Goal: Find contact information: Find contact information

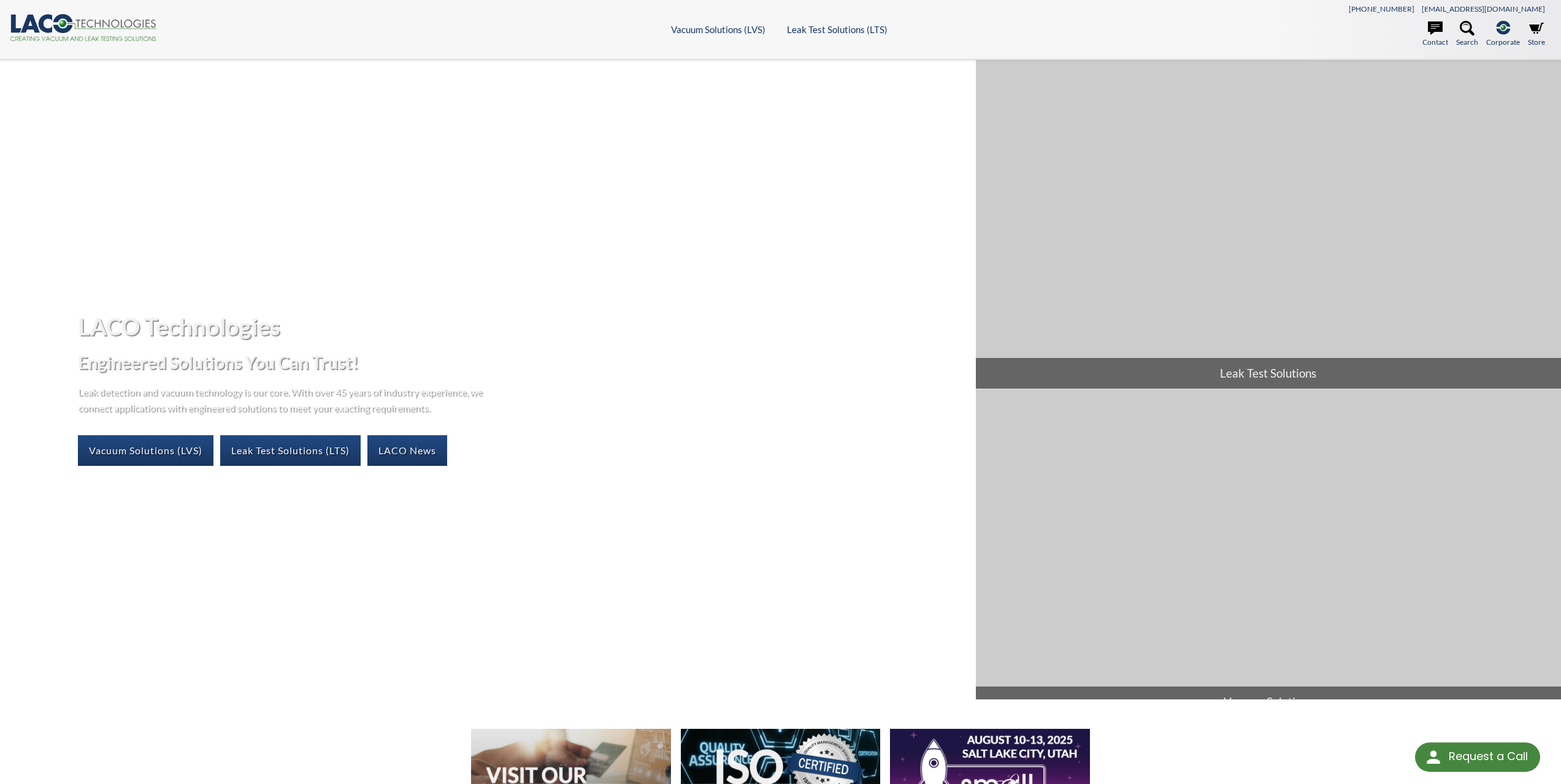
select select "Language Translate Widget"
click at [1437, 31] on icon at bounding box center [1435, 28] width 15 height 13
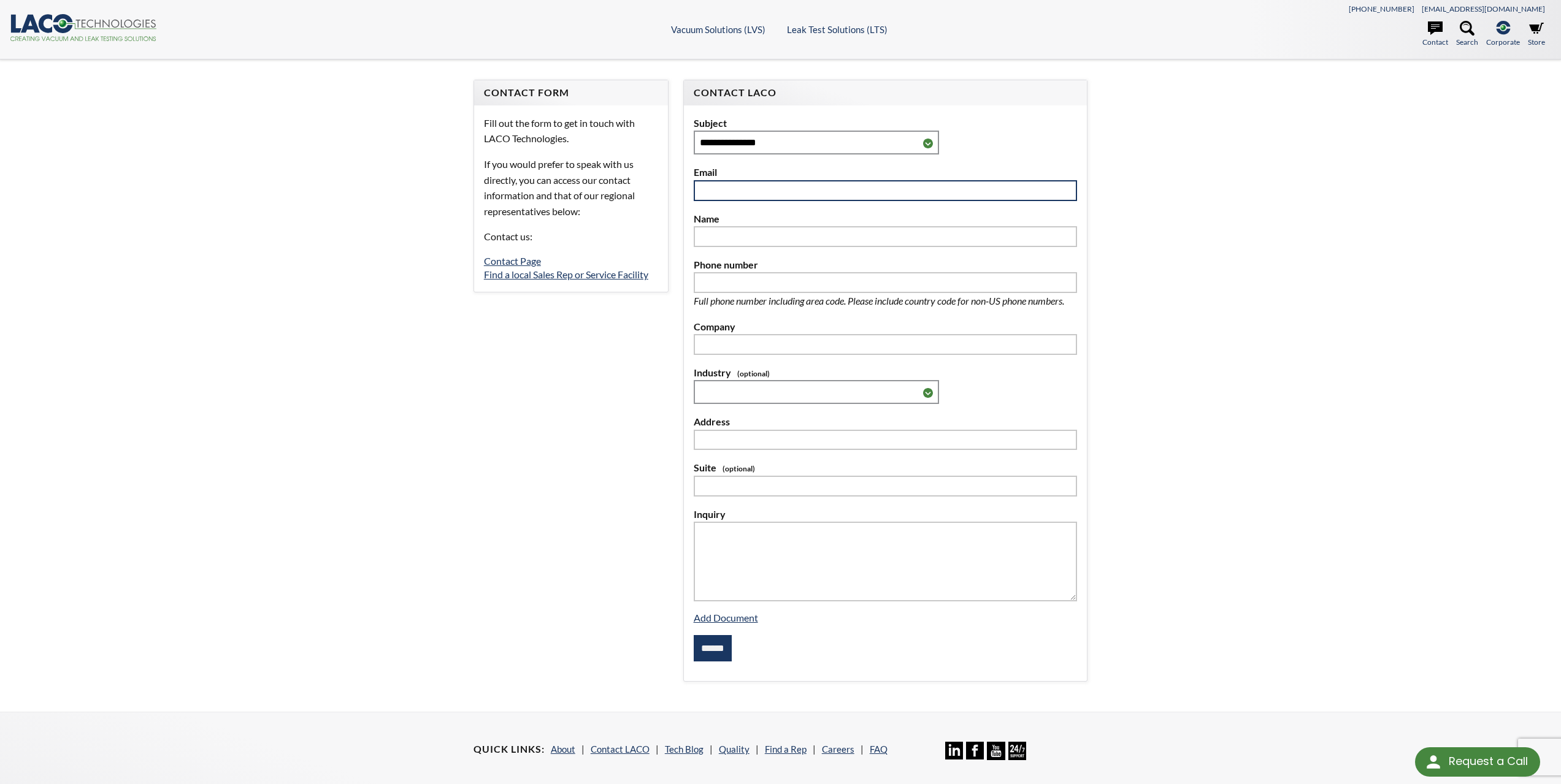
click at [732, 182] on input "text" at bounding box center [885, 191] width 384 height 21
click at [781, 137] on select "**********" at bounding box center [816, 142] width 246 height 24
click at [1271, 283] on div "**********" at bounding box center [780, 385] width 1561 height 652
click at [700, 185] on input "text" at bounding box center [885, 191] width 384 height 21
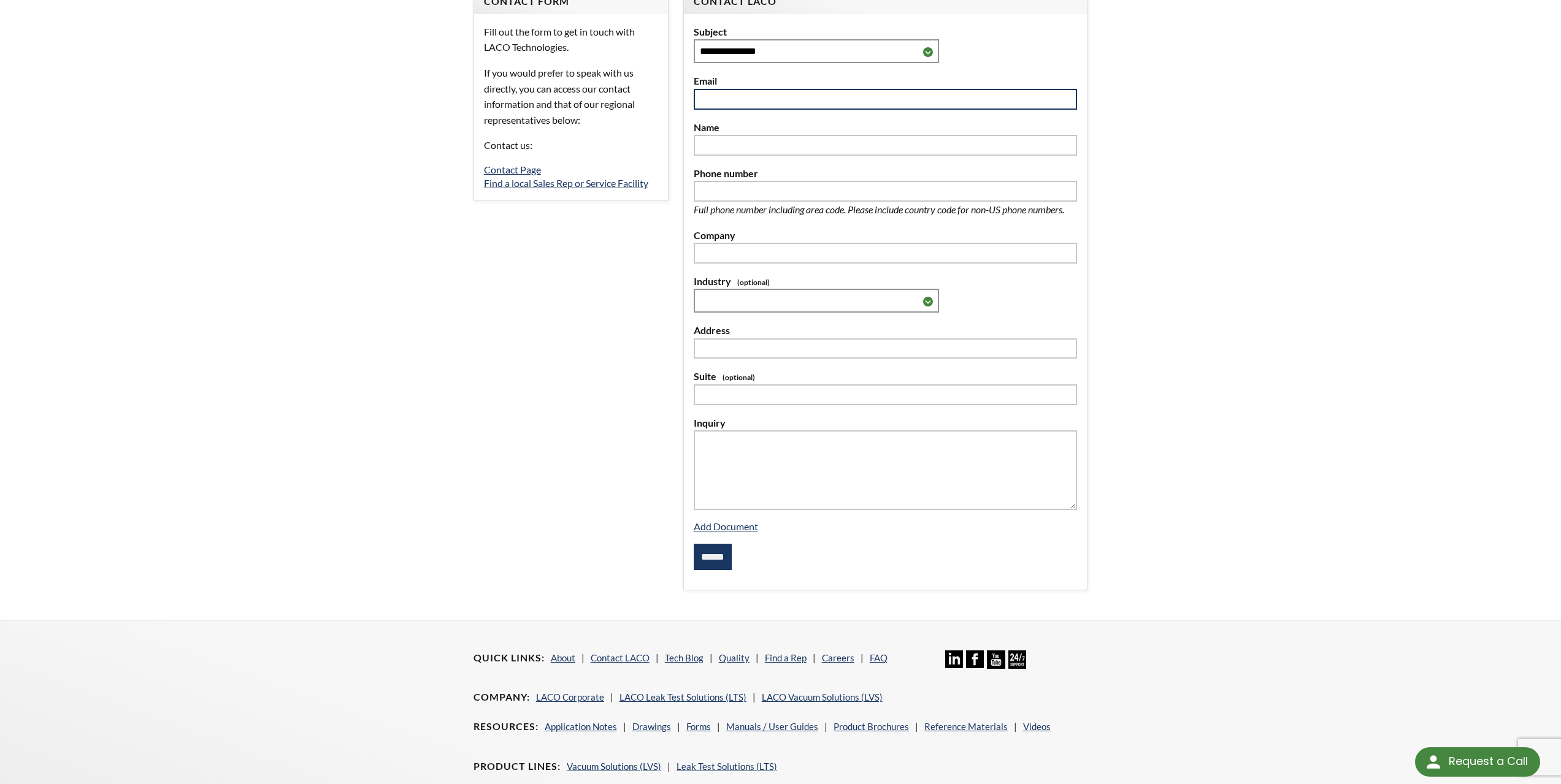
scroll to position [212, 0]
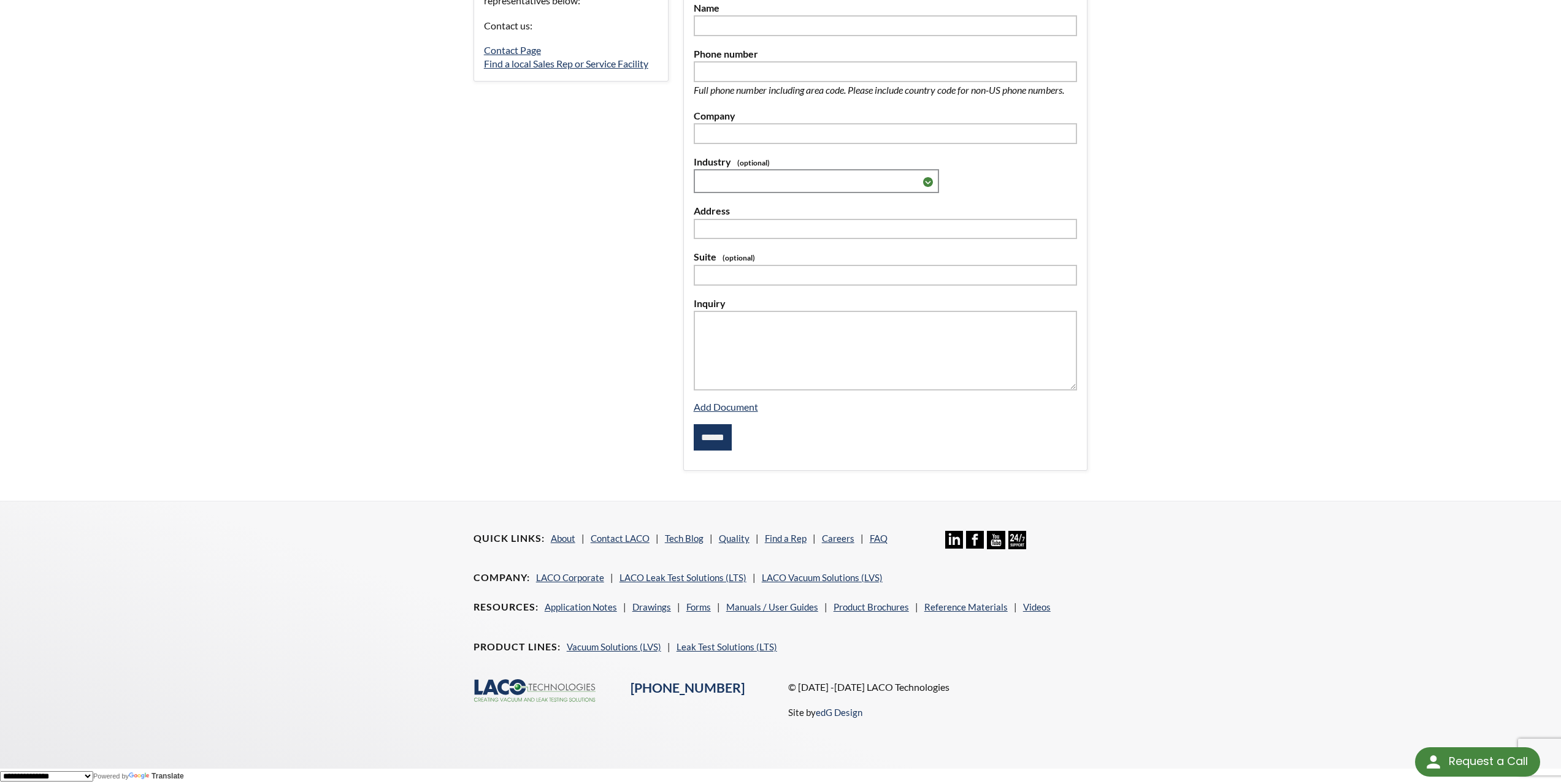
click at [1173, 648] on footer "Quick Links About Contact LACO Tech Blog Quality Find a Rep Careers FAQ Linkedi…" at bounding box center [780, 634] width 1561 height 267
click at [697, 577] on link "LACO Leak Test Solutions (LTS)" at bounding box center [683, 577] width 127 height 11
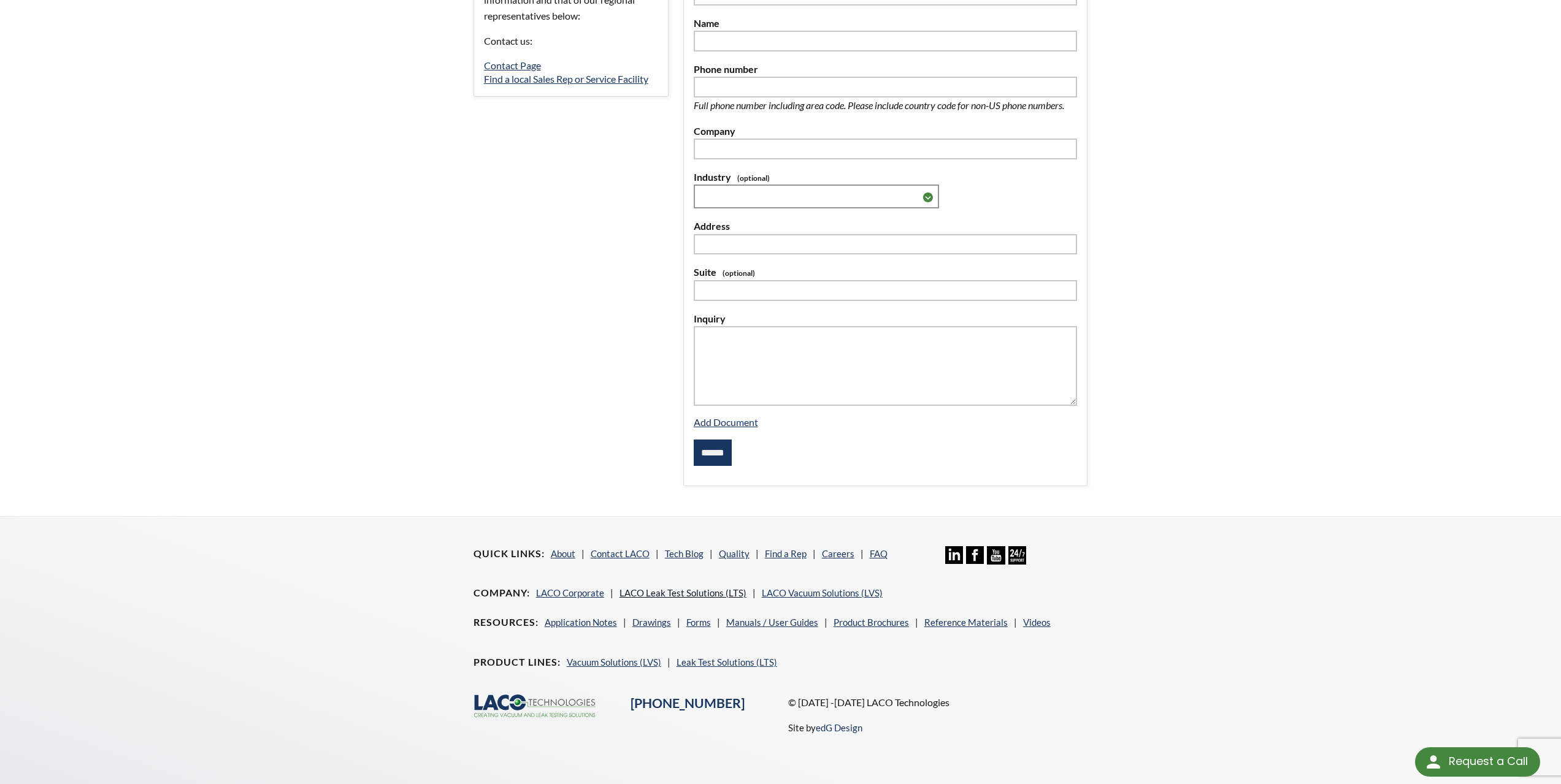
scroll to position [196, 0]
click at [829, 591] on link "LACO Vacuum Solutions (LVS)" at bounding box center [822, 593] width 121 height 11
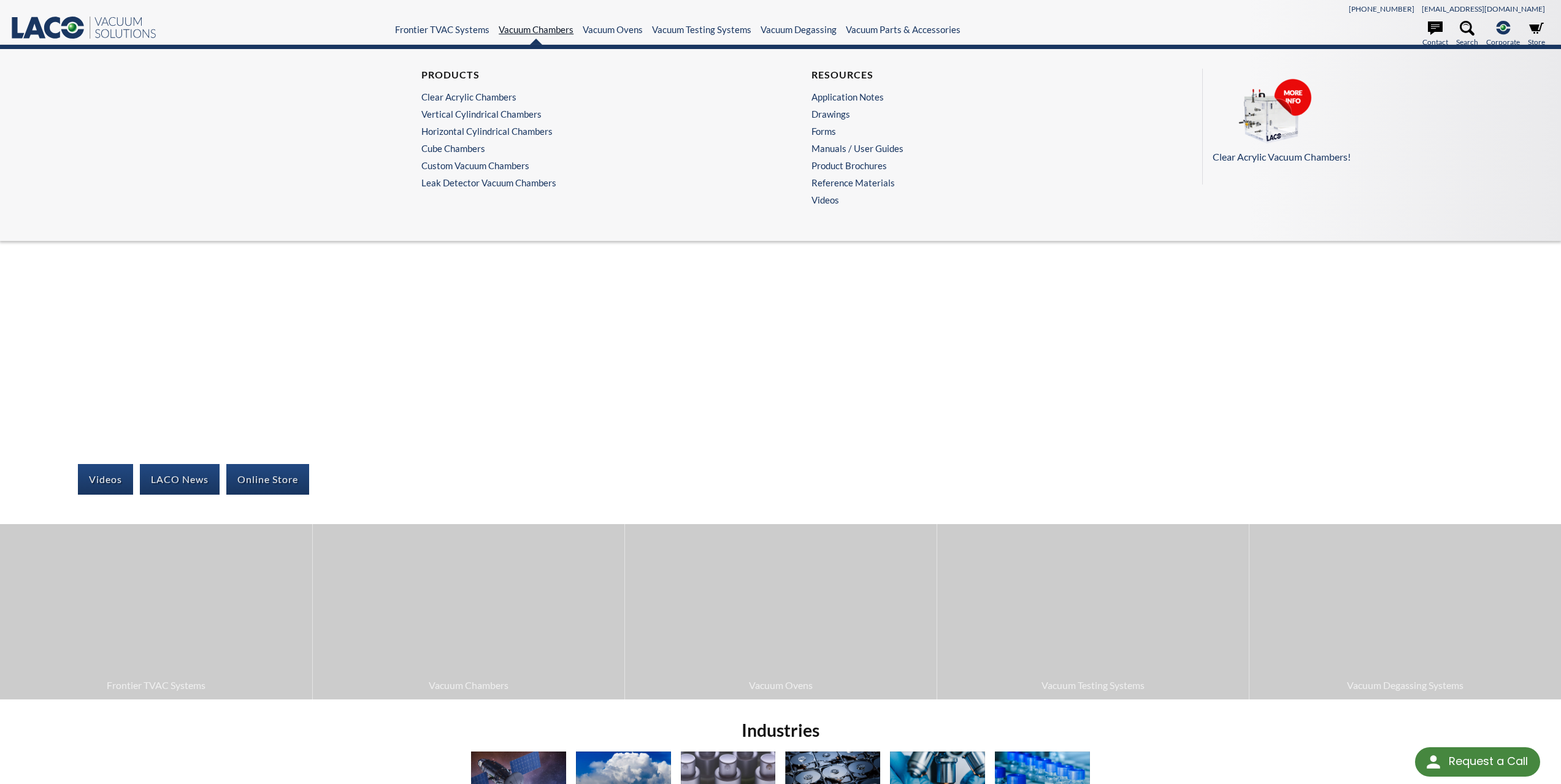
click at [525, 32] on link "Vacuum Chambers" at bounding box center [536, 29] width 75 height 11
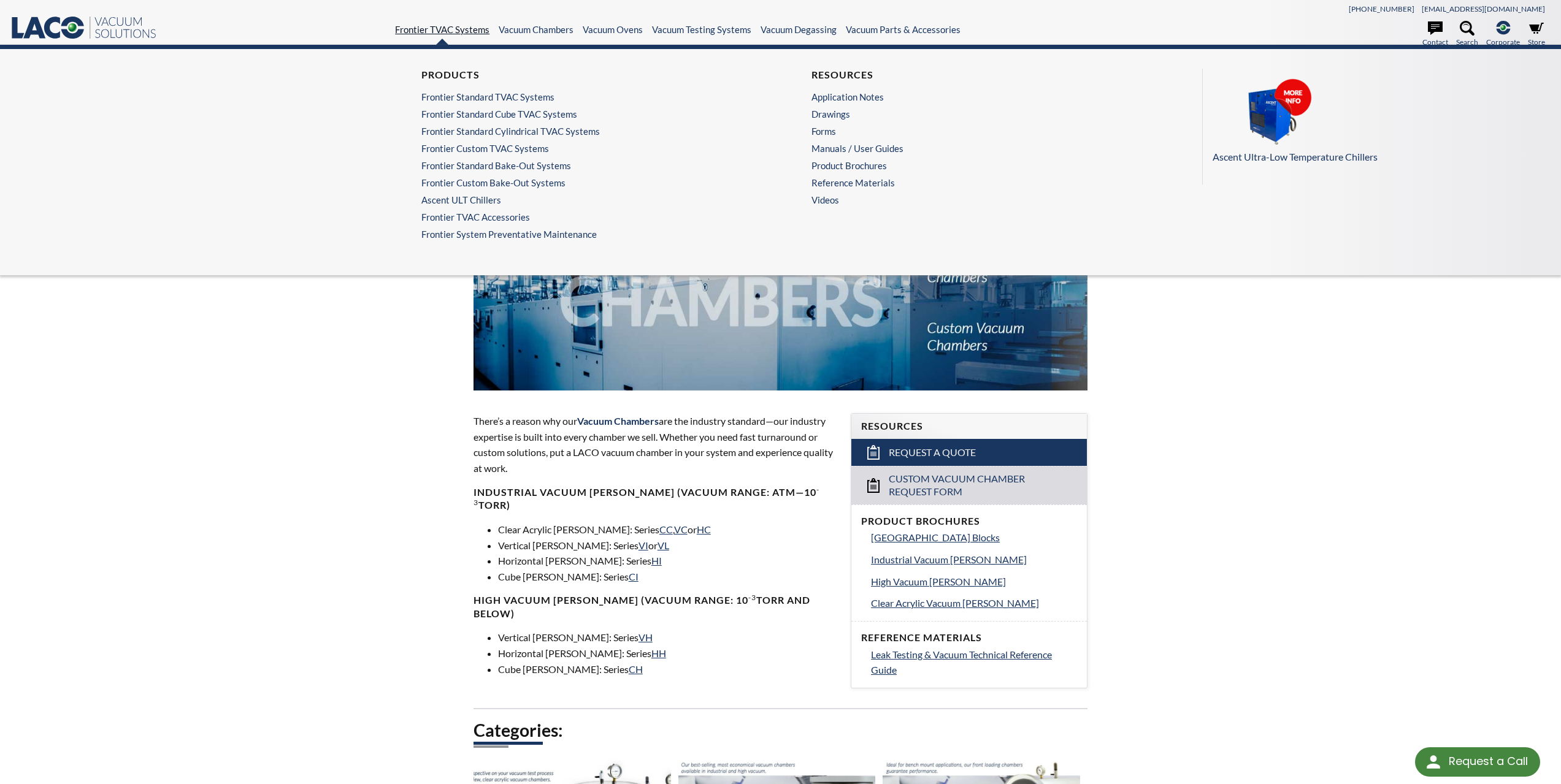
click at [436, 32] on link "Frontier TVAC Systems" at bounding box center [441, 29] width 94 height 11
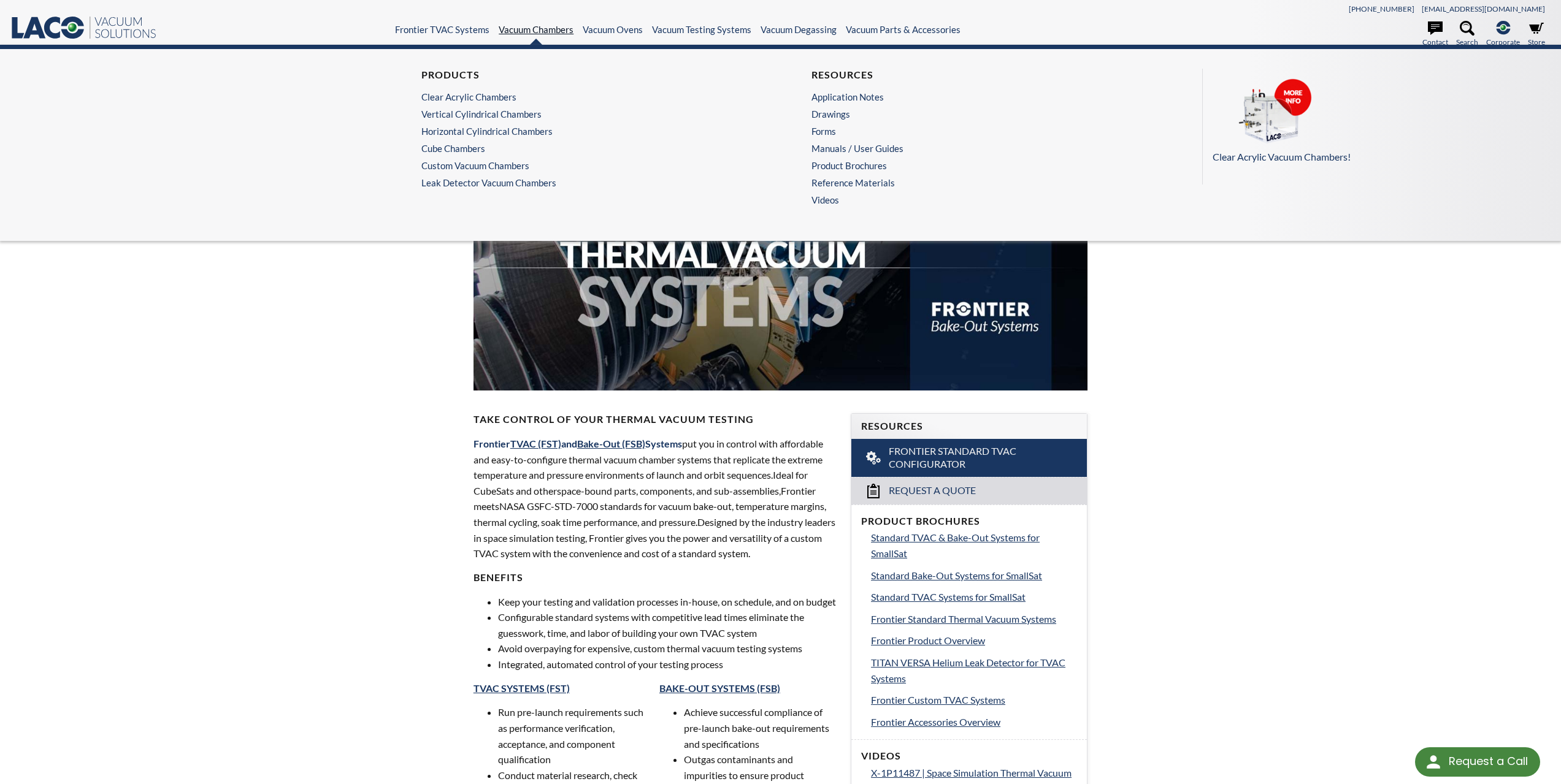
click at [522, 27] on link "Vacuum Chambers" at bounding box center [536, 29] width 75 height 11
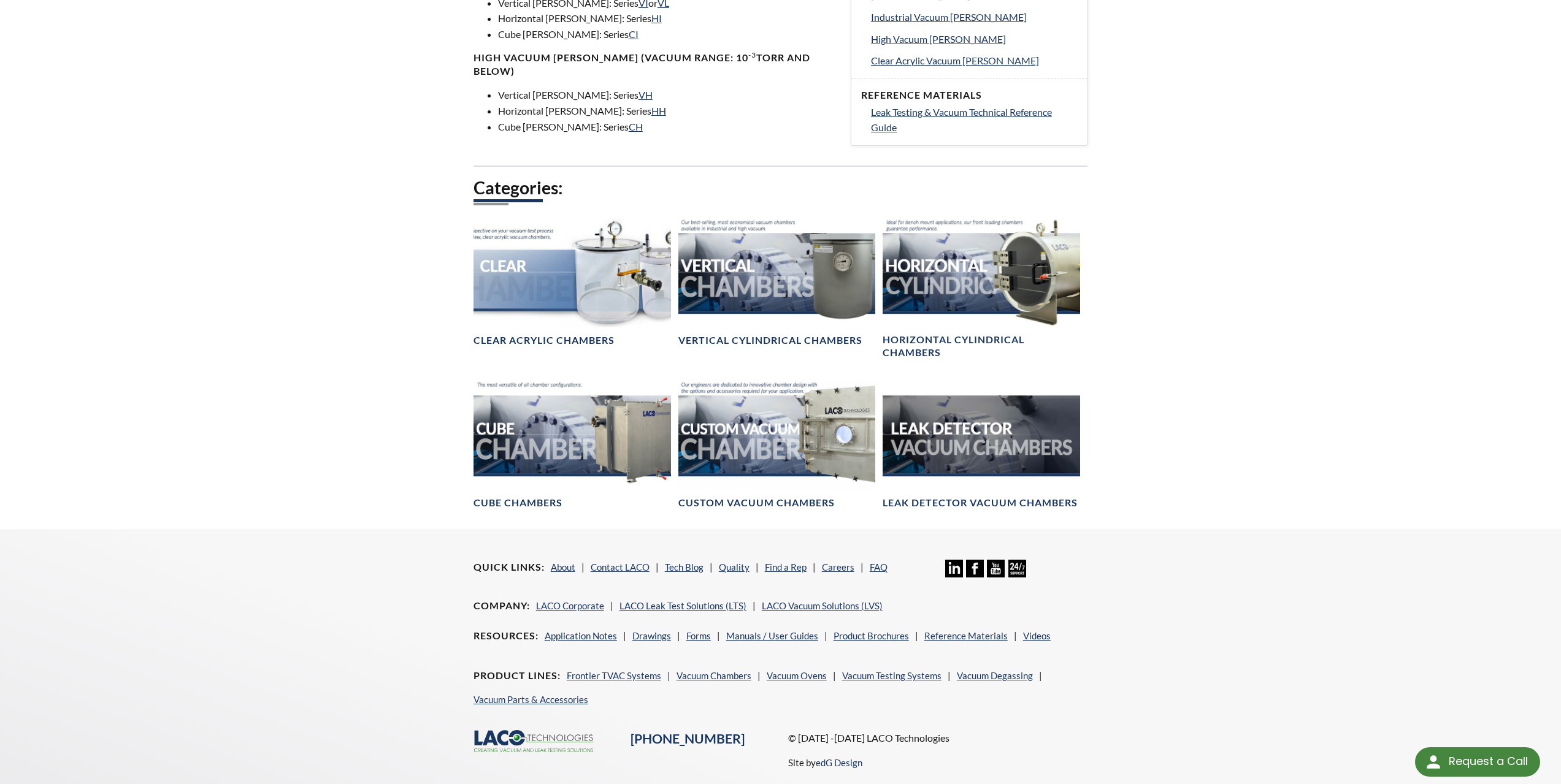
scroll to position [594, 0]
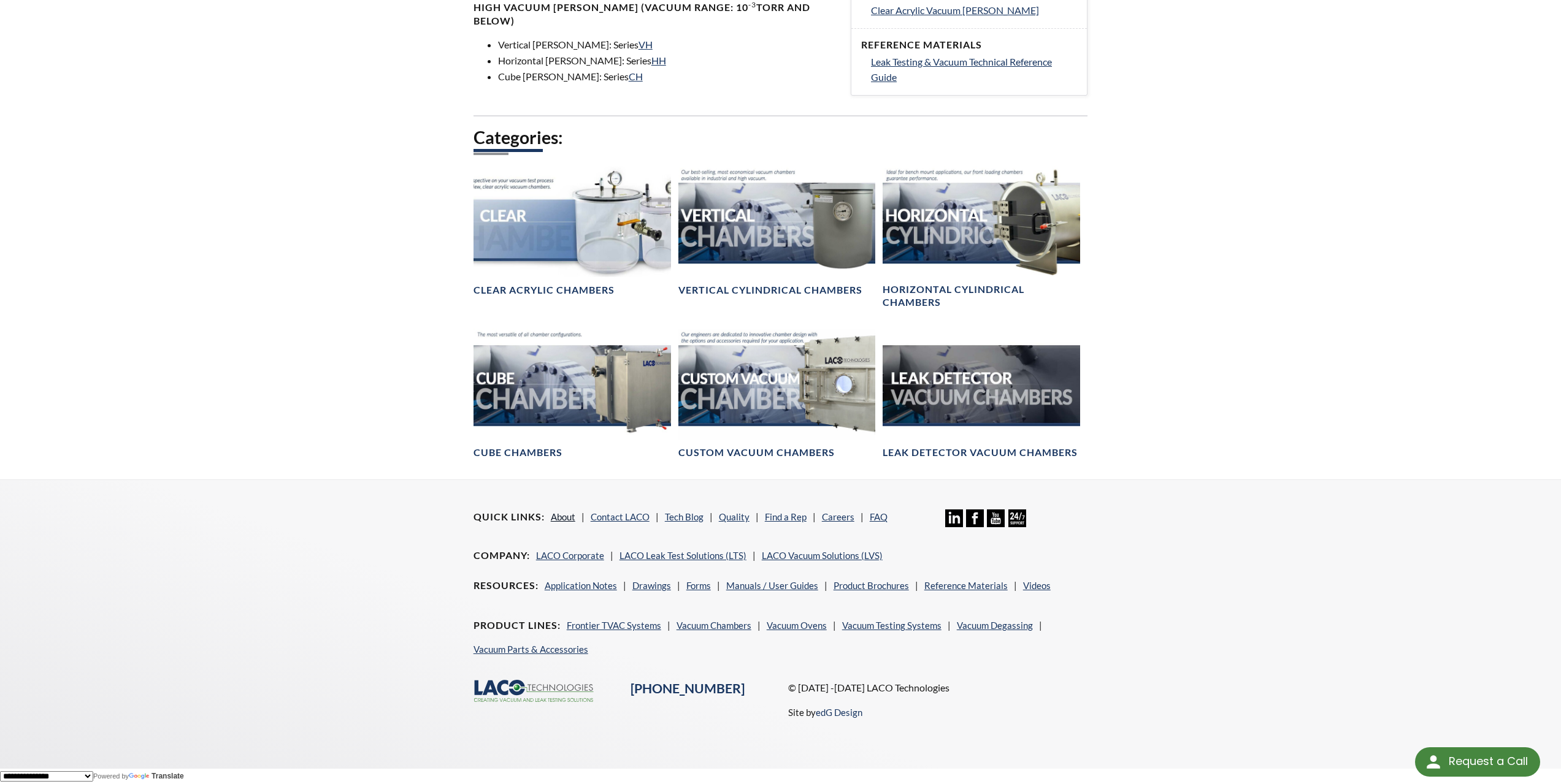
click at [568, 514] on link "About" at bounding box center [562, 516] width 24 height 11
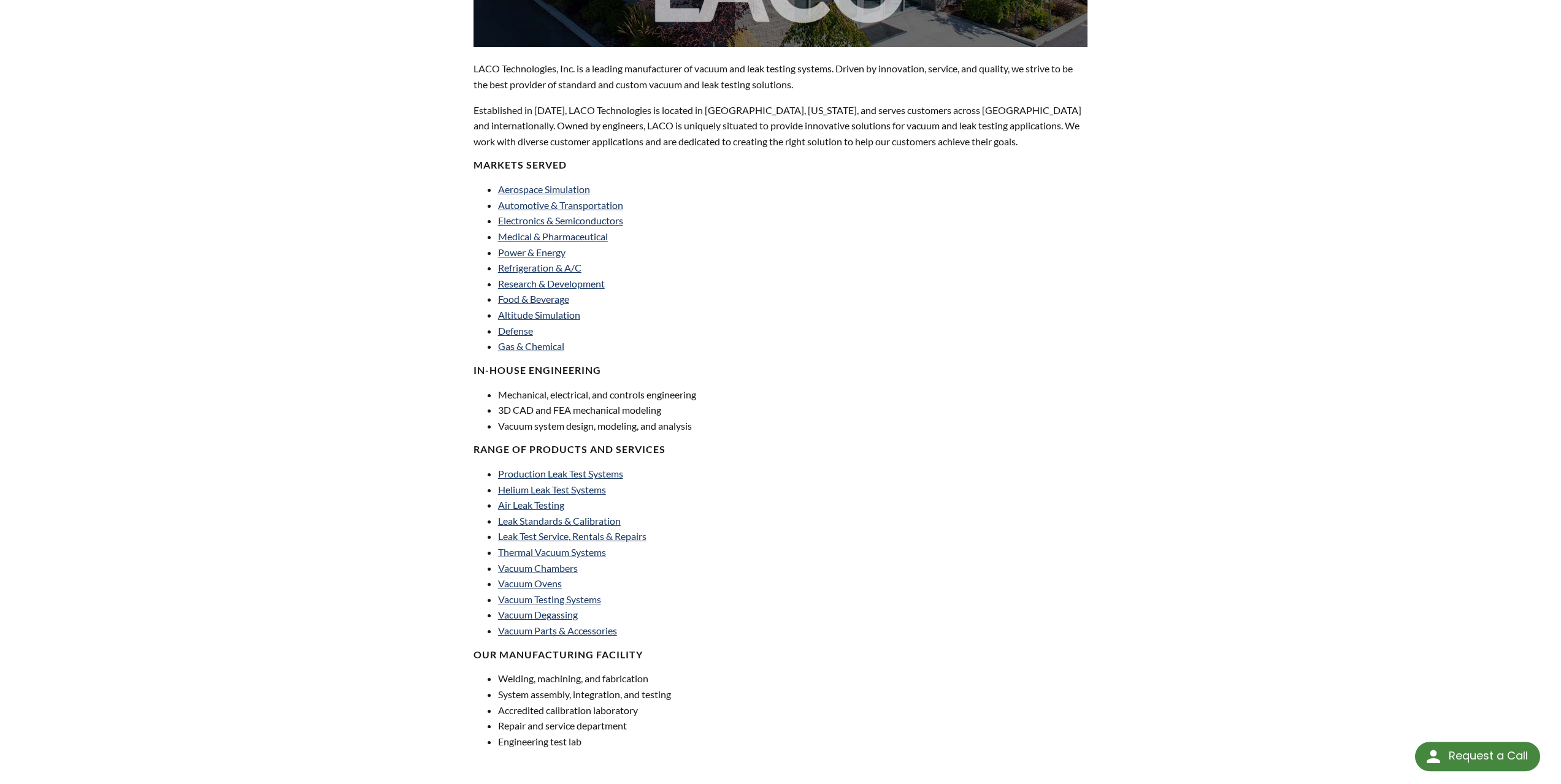
select select "Language Translate Widget"
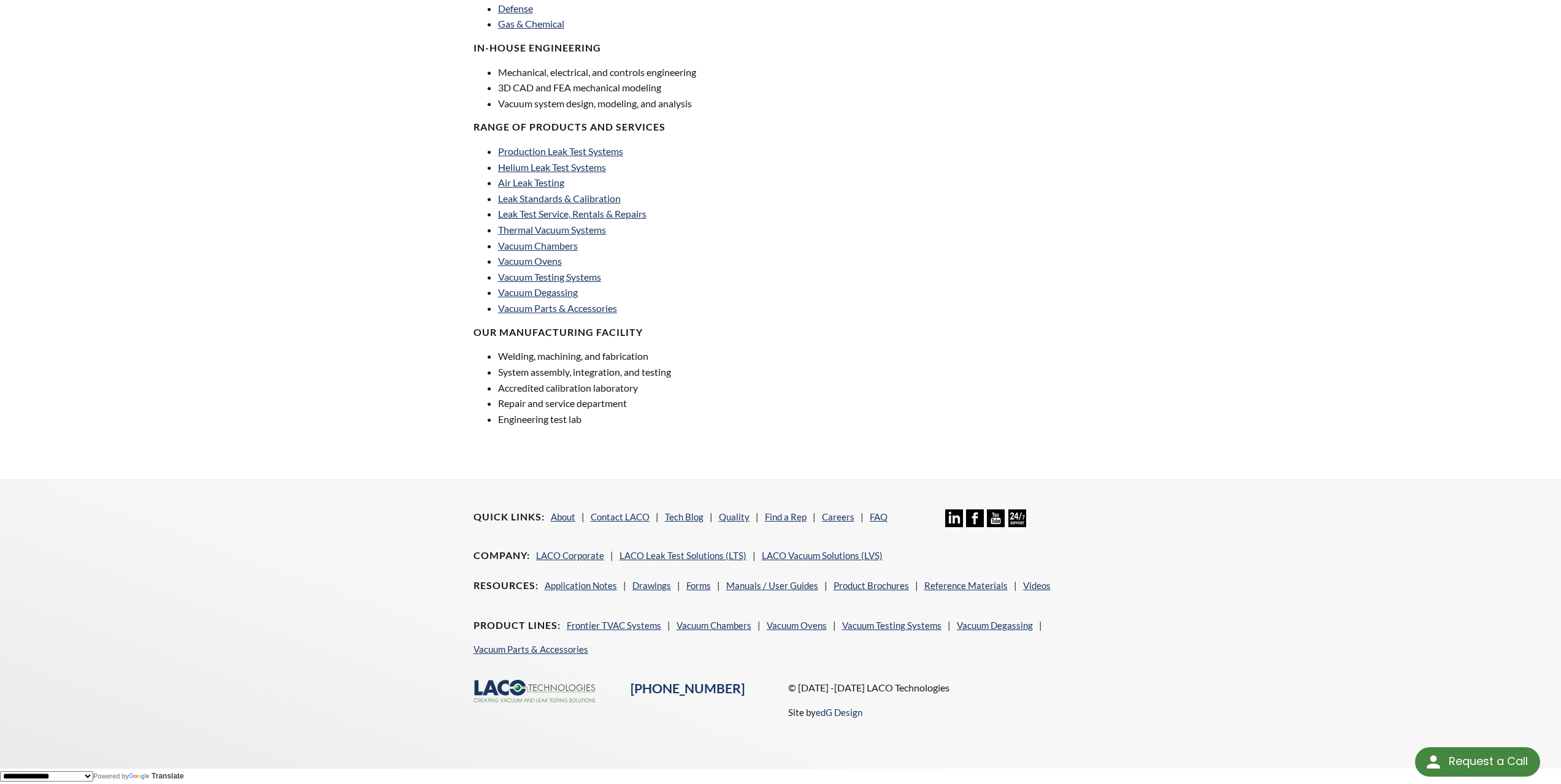
scroll to position [652, 0]
click at [622, 520] on link "Contact LACO" at bounding box center [620, 516] width 59 height 11
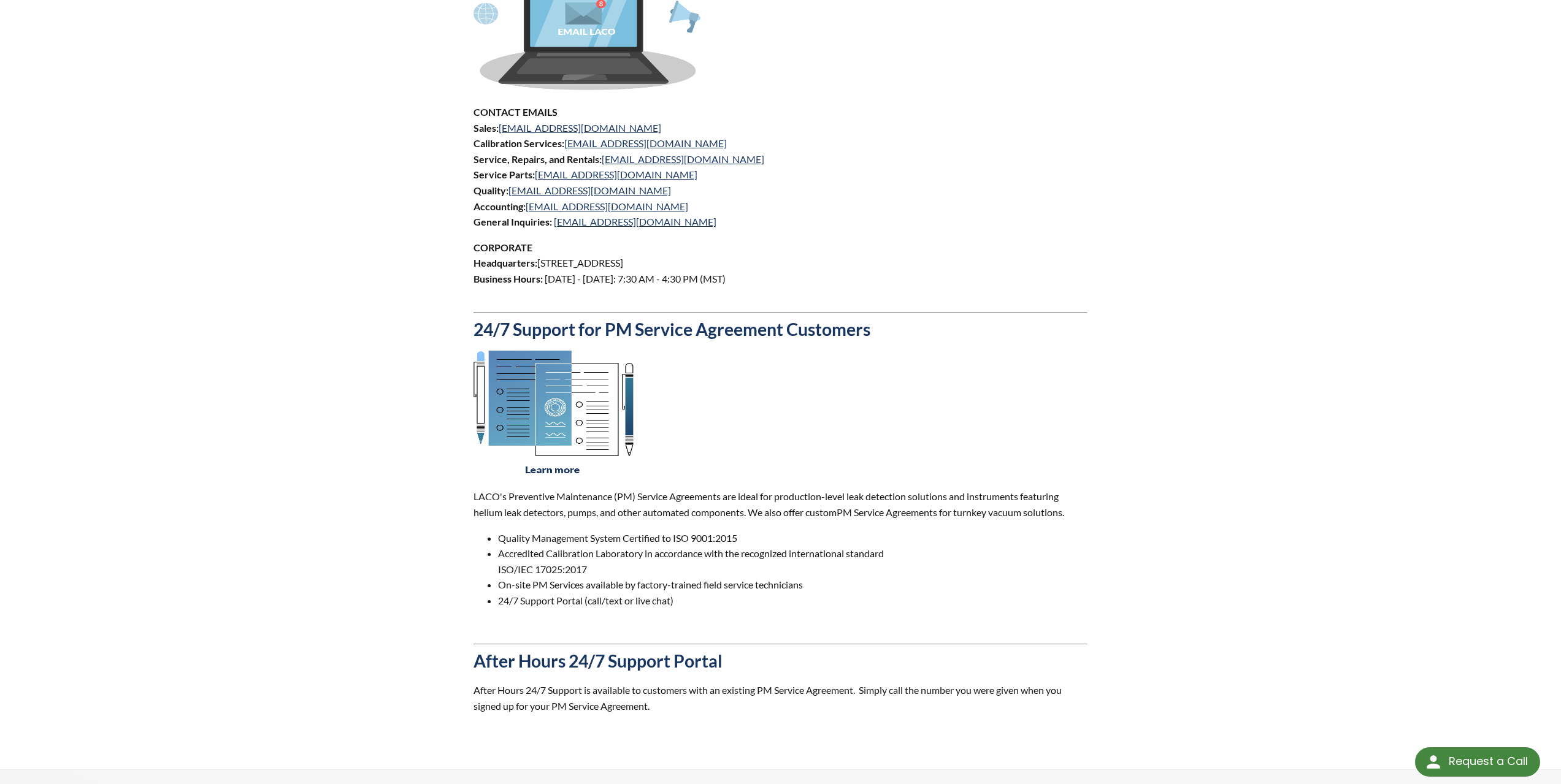
scroll to position [613, 0]
drag, startPoint x: 538, startPoint y: 260, endPoint x: 760, endPoint y: 257, distance: 222.0
click at [760, 257] on p "CORPORATE Headquarters: [STREET_ADDRESS] Business Hours: [DATE] - [DATE]: 7:30 …" at bounding box center [780, 269] width 614 height 62
copy p "[STREET_ADDRESS]"
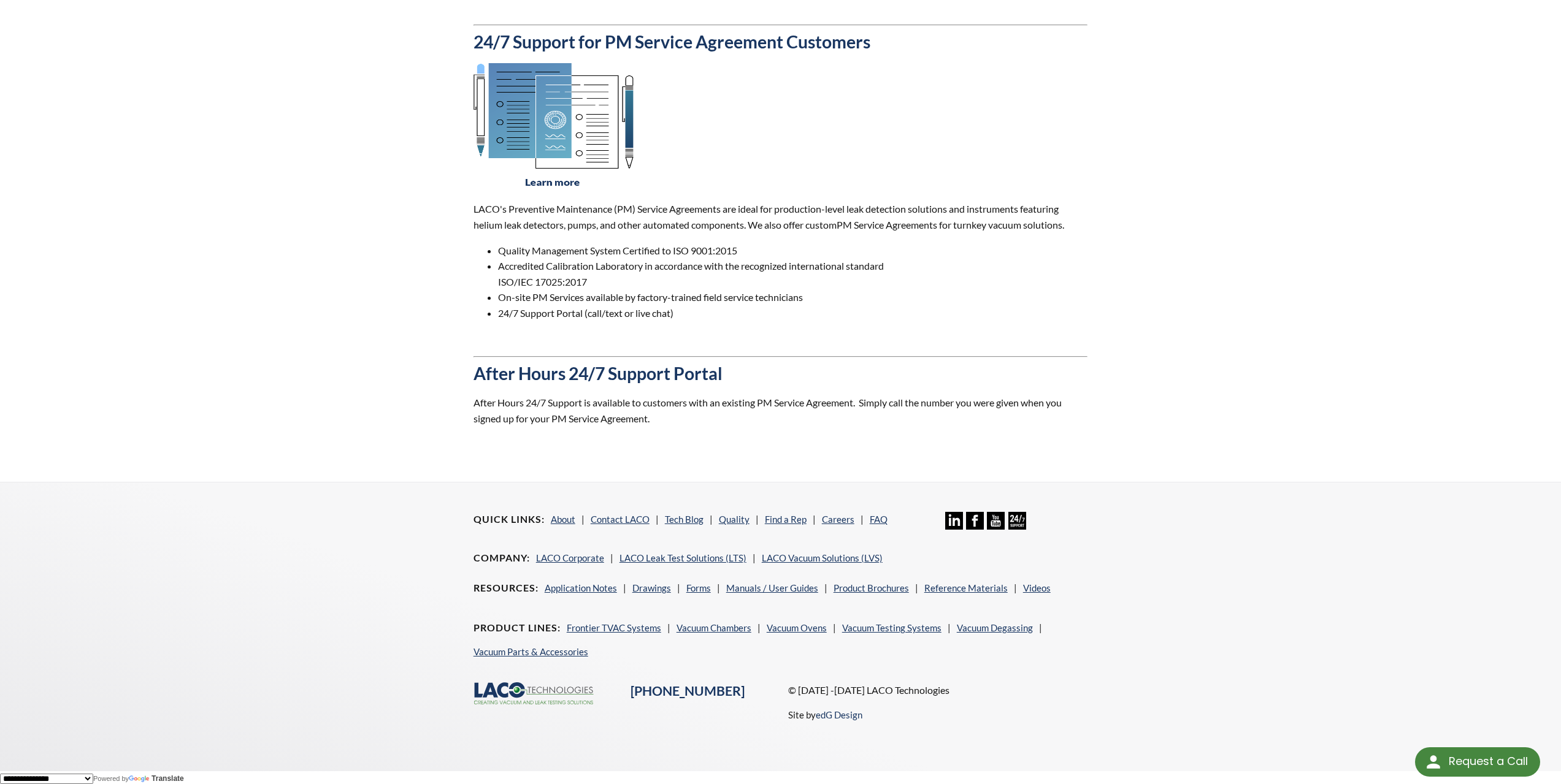
scroll to position [903, 0]
click at [748, 421] on p "After Hours 24/7 Support is available to customers with an existing PM Service …" at bounding box center [780, 408] width 614 height 31
drag, startPoint x: 629, startPoint y: 691, endPoint x: 720, endPoint y: 694, distance: 91.0
click at [720, 694] on div "[PHONE_NUMBER]" at bounding box center [702, 689] width 157 height 19
copy link "[PHONE_NUMBER]"
